Goal: Contribute content

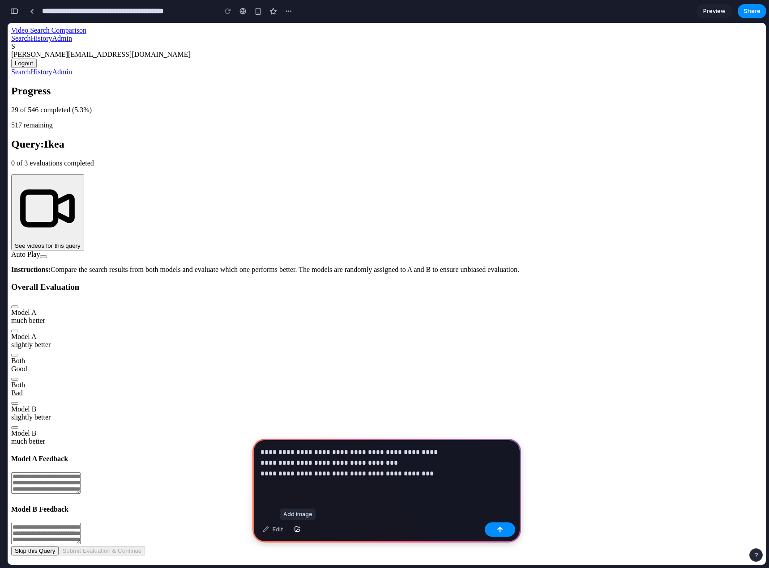
click at [456, 470] on p "**********" at bounding box center [384, 468] width 249 height 43
click at [435, 468] on p "**********" at bounding box center [384, 468] width 249 height 43
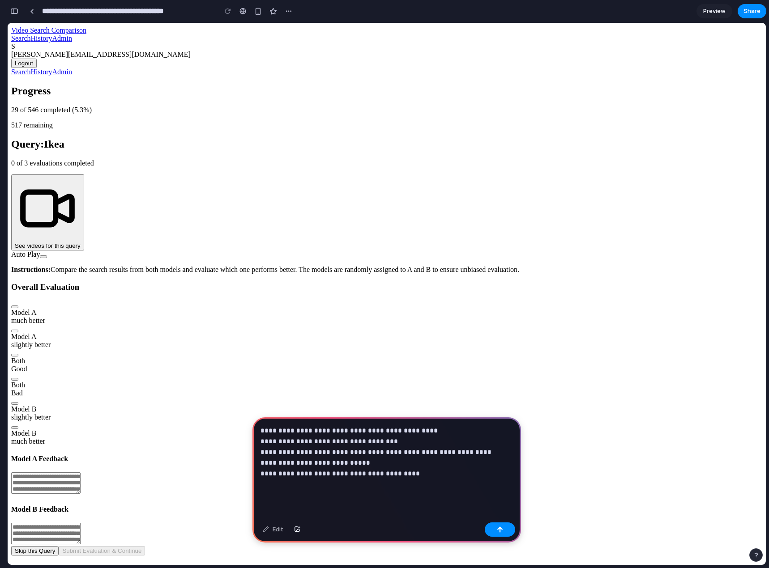
click at [428, 429] on p "**********" at bounding box center [384, 458] width 249 height 64
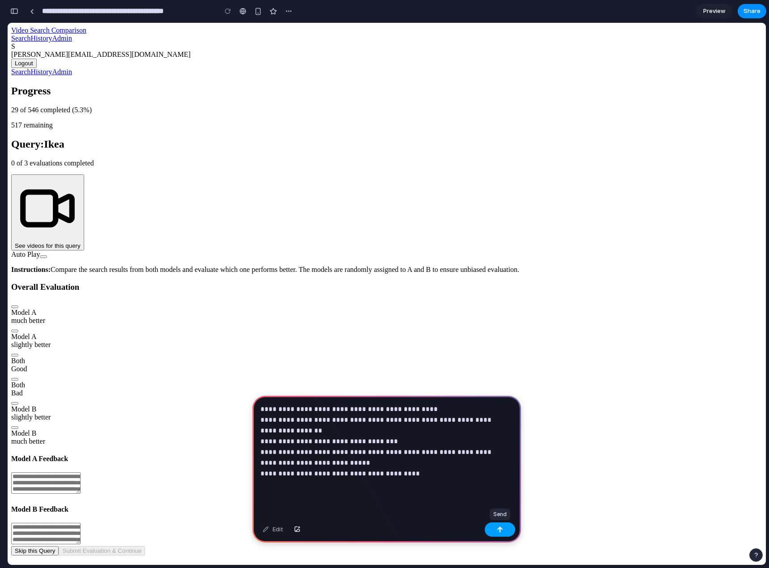
click at [504, 532] on button "button" at bounding box center [500, 530] width 30 height 14
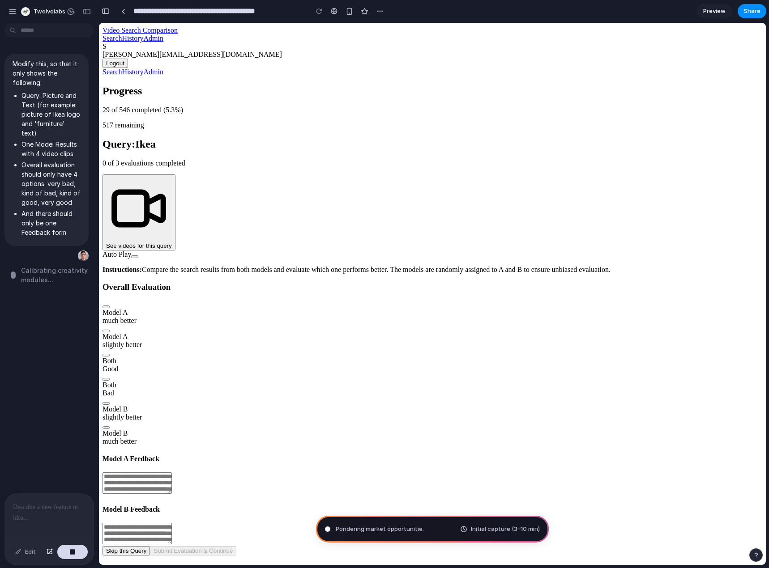
type input "**********"
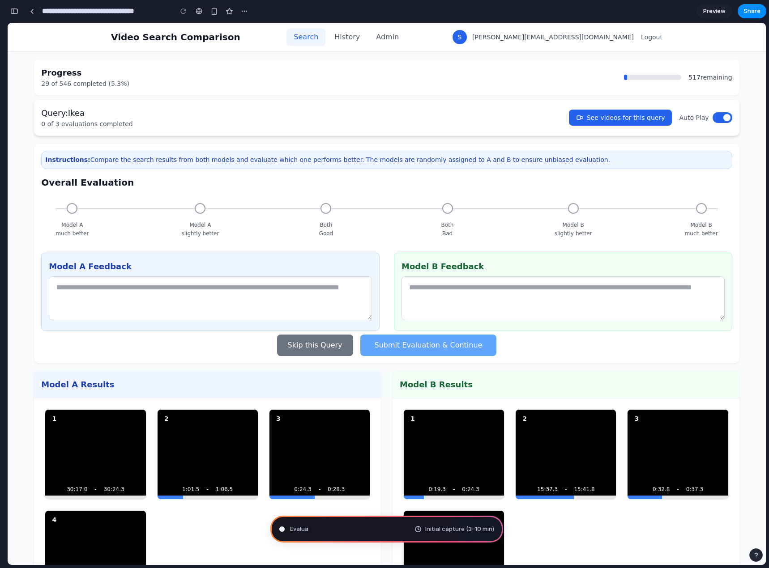
scroll to position [261, 0]
click at [16, 9] on div "button" at bounding box center [14, 11] width 8 height 6
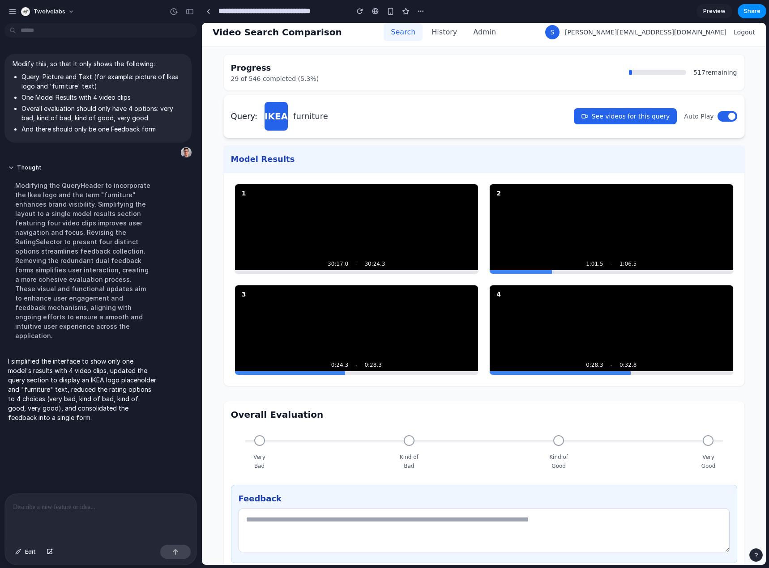
scroll to position [0, 0]
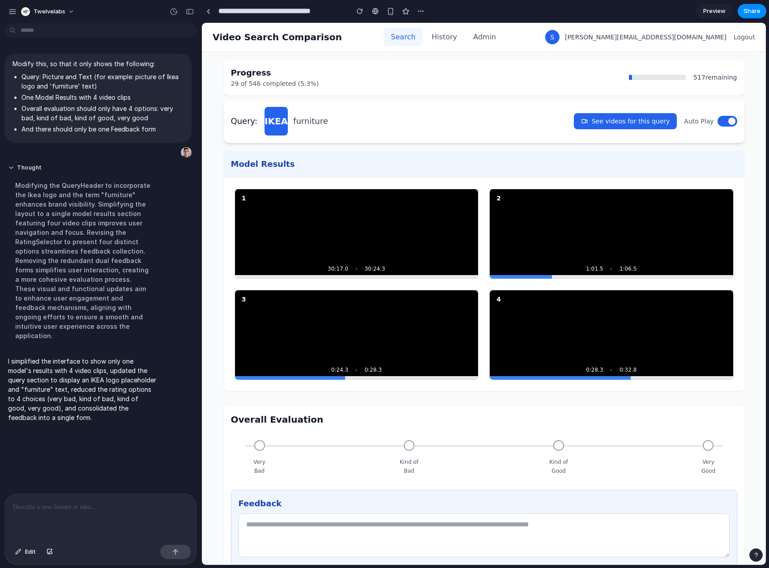
click at [328, 425] on h3 "Overall Evaluation" at bounding box center [484, 419] width 506 height 13
click at [717, 411] on div "Overall Evaluation Very Bad Kind of Bad Kind of Good Very Good Feedback Skip th…" at bounding box center [483, 509] width 521 height 206
click at [418, 9] on div "button" at bounding box center [420, 11] width 7 height 7
click at [472, 10] on div "Duplicate Delete" at bounding box center [384, 284] width 769 height 568
click at [23, 549] on button "Edit" at bounding box center [26, 552] width 30 height 14
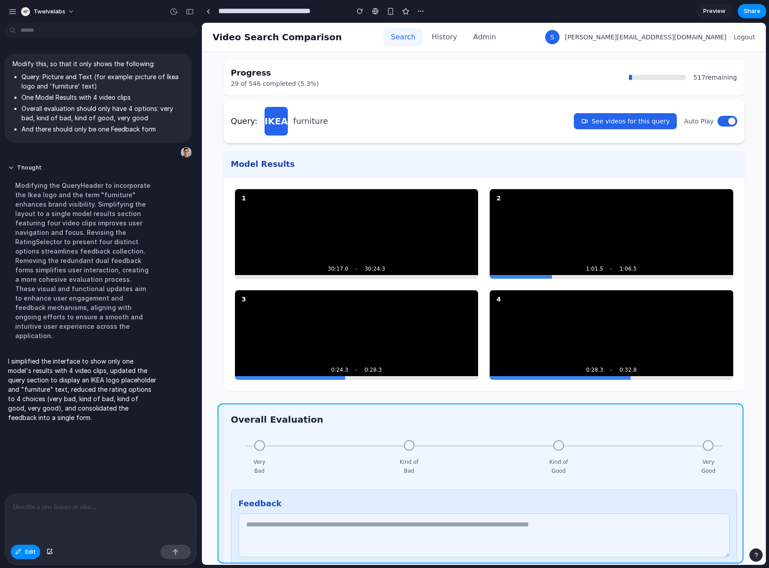
drag, startPoint x: 382, startPoint y: 408, endPoint x: 368, endPoint y: 430, distance: 26.3
click at [368, 430] on div at bounding box center [484, 294] width 564 height 542
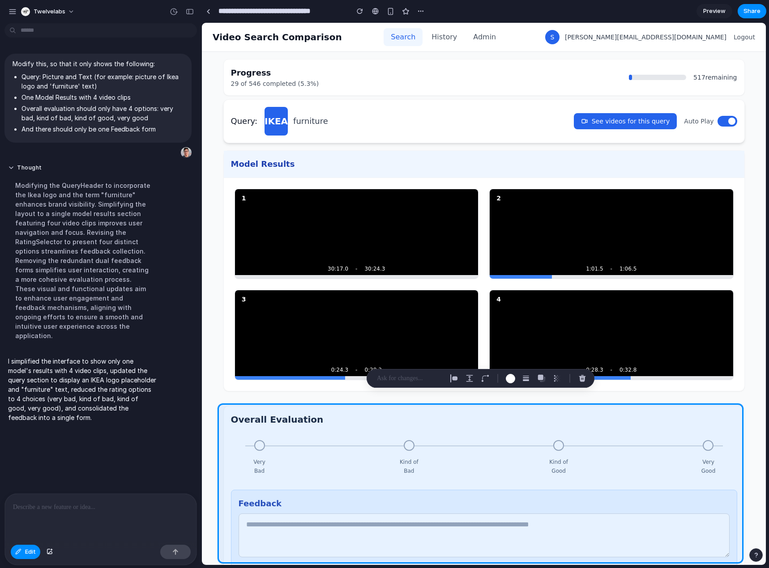
click at [397, 380] on p at bounding box center [410, 378] width 66 height 11
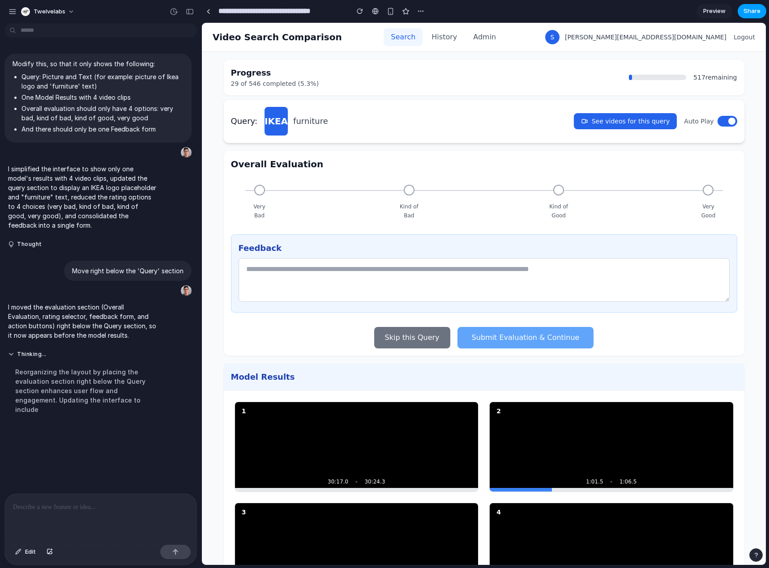
click at [746, 13] on span "Share" at bounding box center [751, 11] width 17 height 9
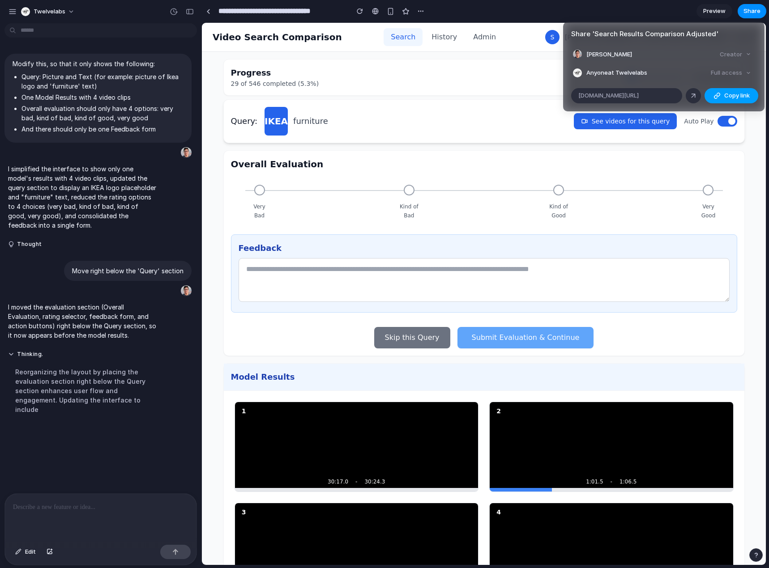
click at [736, 96] on span "Copy link" at bounding box center [737, 95] width 26 height 9
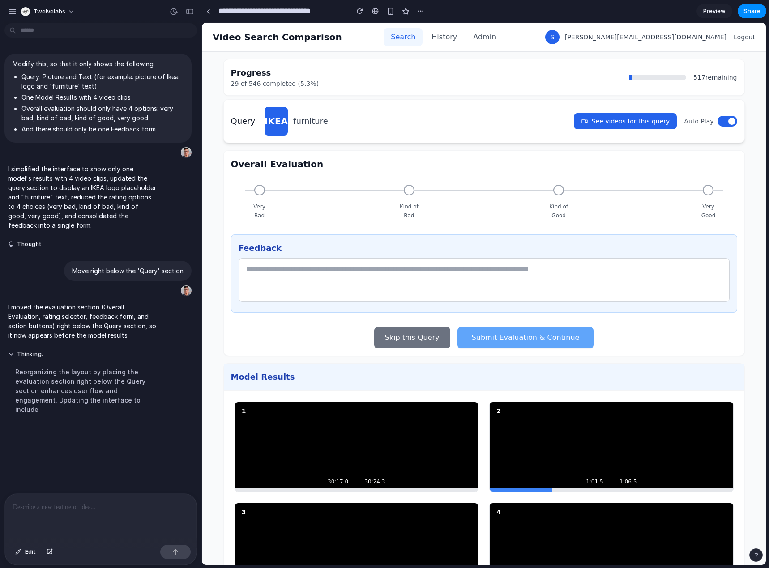
click at [433, 99] on div "Share ' Search Results Comparison Adjusted ' [PERSON_NAME] Creator Anyone at Tw…" at bounding box center [384, 284] width 769 height 568
drag, startPoint x: 69, startPoint y: 371, endPoint x: 102, endPoint y: 407, distance: 49.4
click at [101, 406] on div "Reorganizing the layout by placing the evaluation section right below the Query…" at bounding box center [82, 391] width 149 height 58
click at [102, 407] on div "Reorganizing the layout by placing the evaluation section right below the Query…" at bounding box center [82, 391] width 149 height 58
